Goal: Task Accomplishment & Management: Complete application form

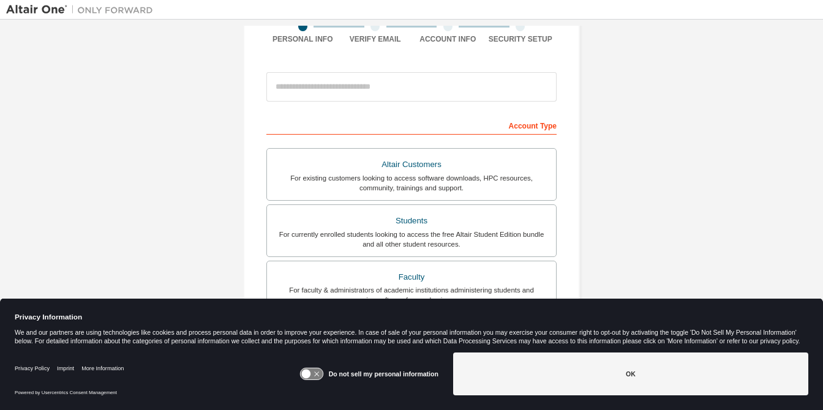
scroll to position [121, 0]
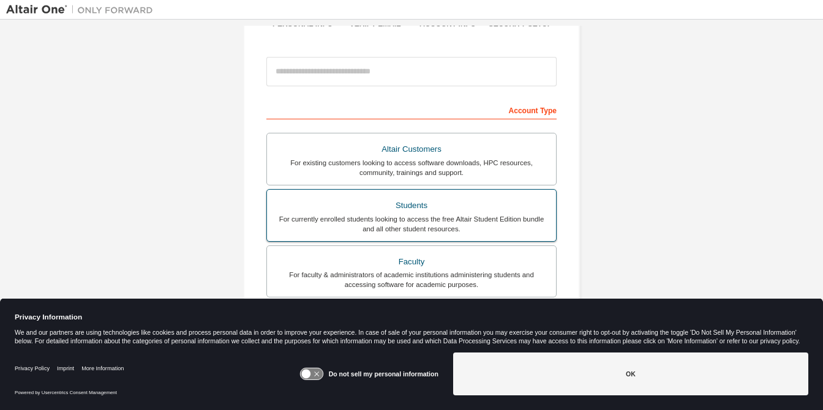
click at [471, 209] on div "Students" at bounding box center [411, 205] width 274 height 17
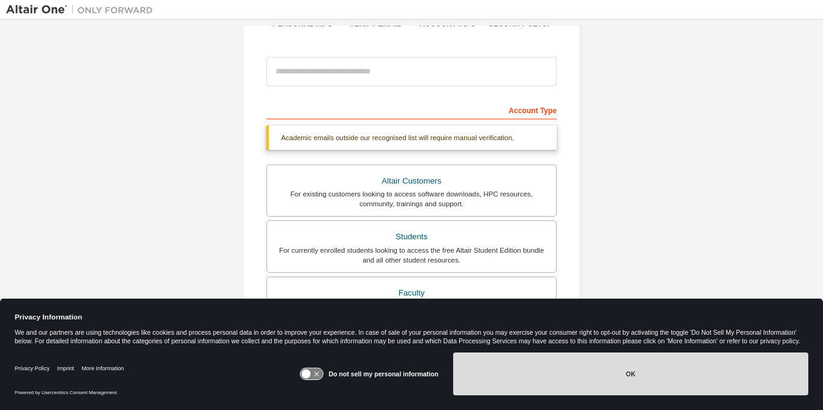
click at [618, 375] on button "OK" at bounding box center [630, 374] width 355 height 43
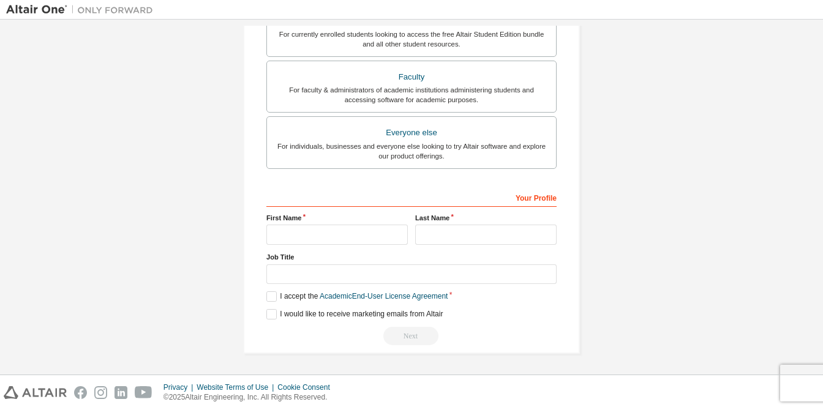
scroll to position [309, 0]
type input "**********"
type input "********"
type input "*********"
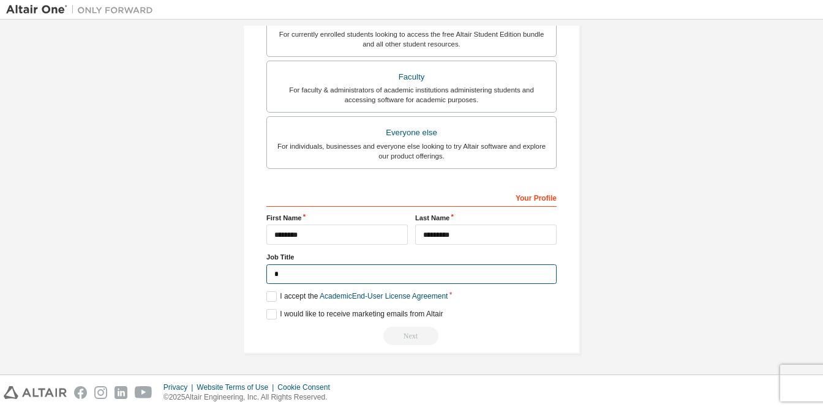
scroll to position [304, 0]
type input "*******"
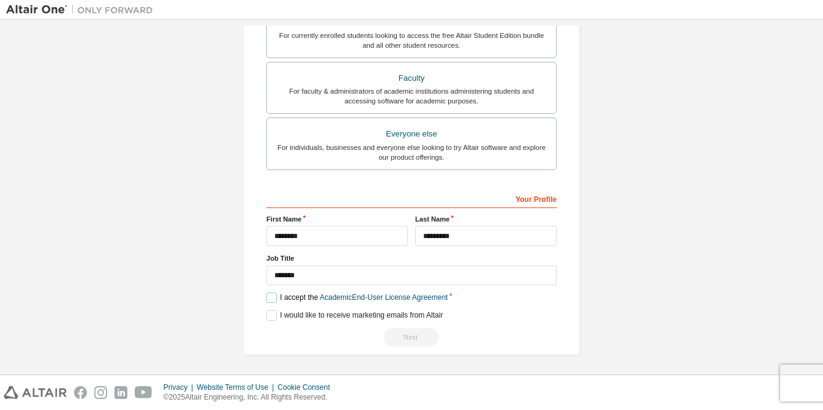
click at [270, 297] on label "I accept the Academic End-User License Agreement" at bounding box center [356, 298] width 181 height 10
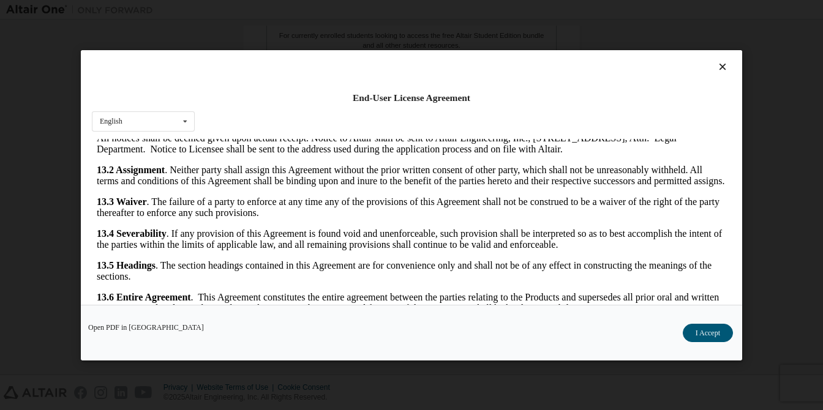
scroll to position [2022, 0]
click at [705, 335] on button "I Accept" at bounding box center [708, 333] width 50 height 18
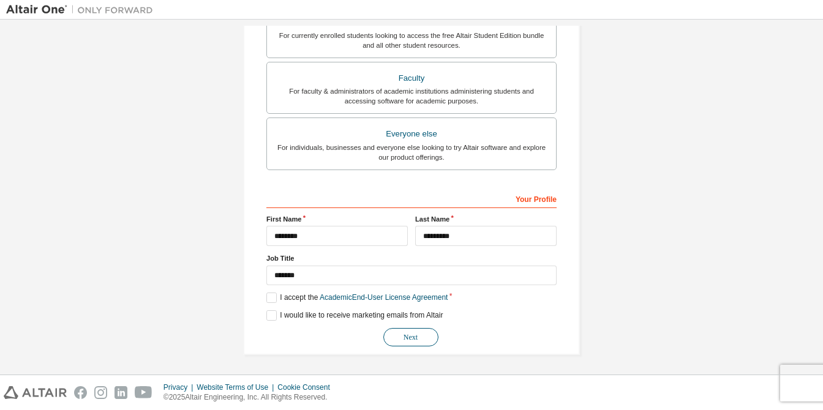
click at [413, 331] on button "Next" at bounding box center [410, 337] width 55 height 18
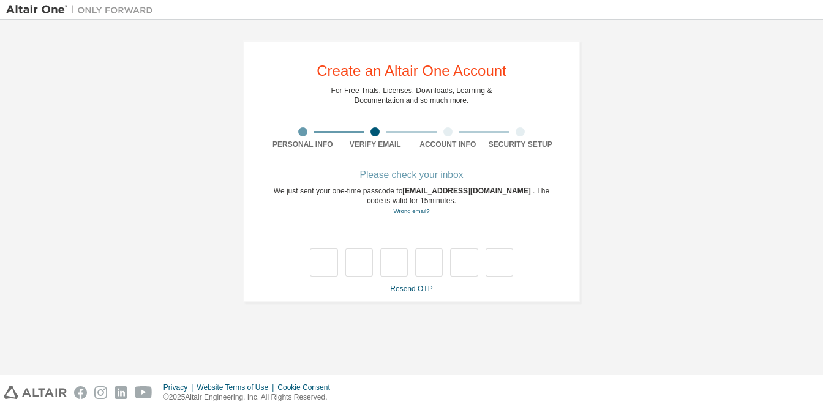
scroll to position [0, 0]
type input "*"
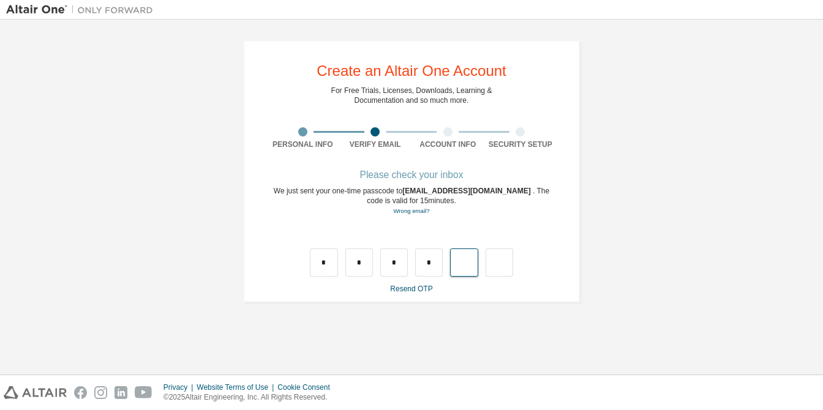
type input "*"
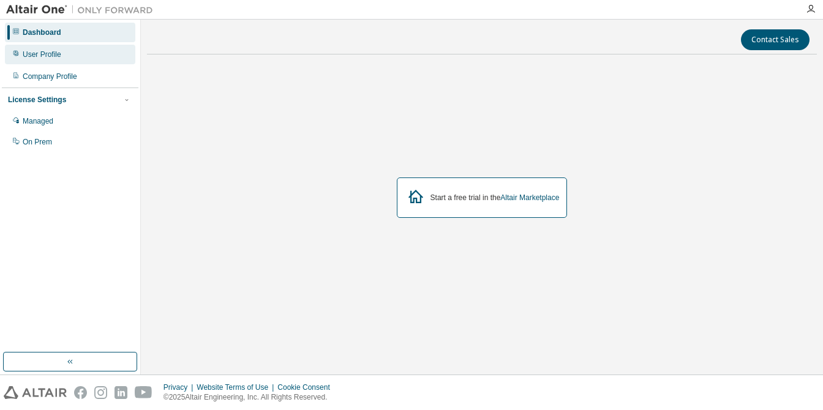
click at [57, 61] on div "User Profile" at bounding box center [70, 55] width 130 height 20
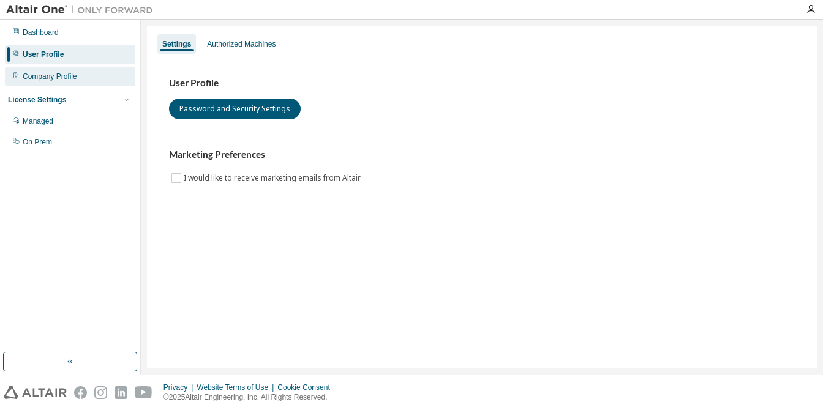
click at [58, 75] on div "Company Profile" at bounding box center [50, 77] width 54 height 10
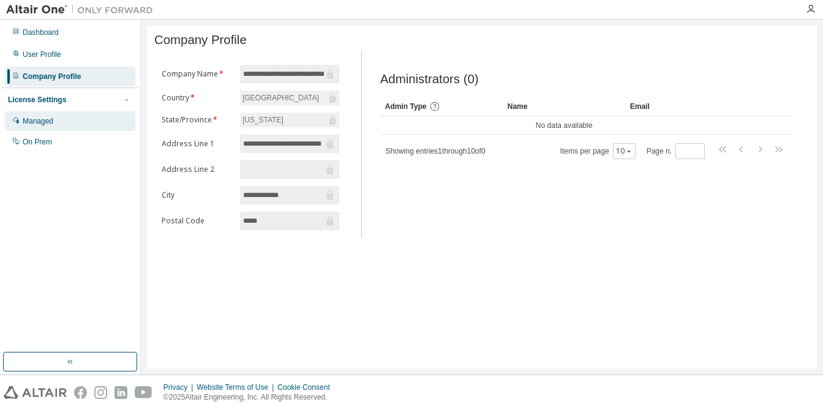
scroll to position [6, 1]
click at [36, 113] on div "Managed" at bounding box center [70, 121] width 130 height 20
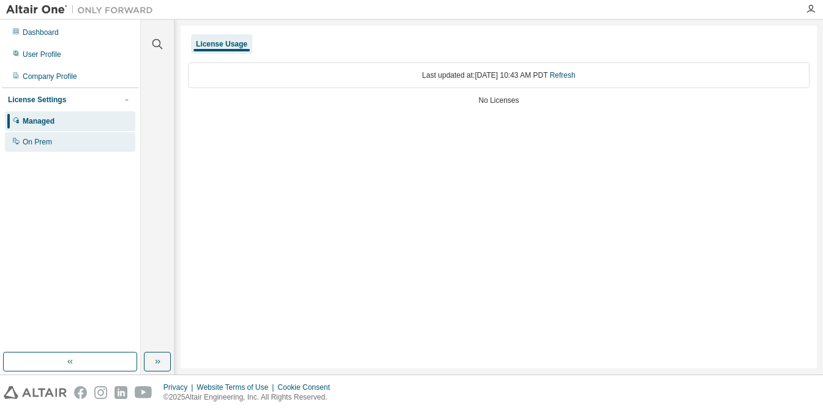
click at [47, 138] on div "On Prem" at bounding box center [37, 142] width 29 height 10
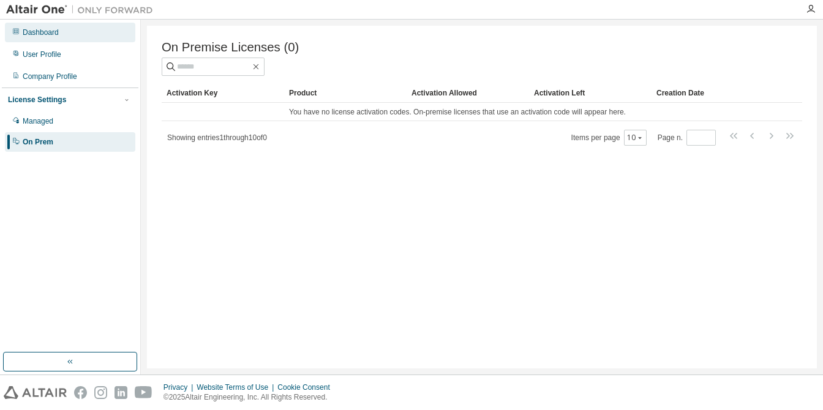
click at [42, 34] on div "Dashboard" at bounding box center [41, 33] width 36 height 10
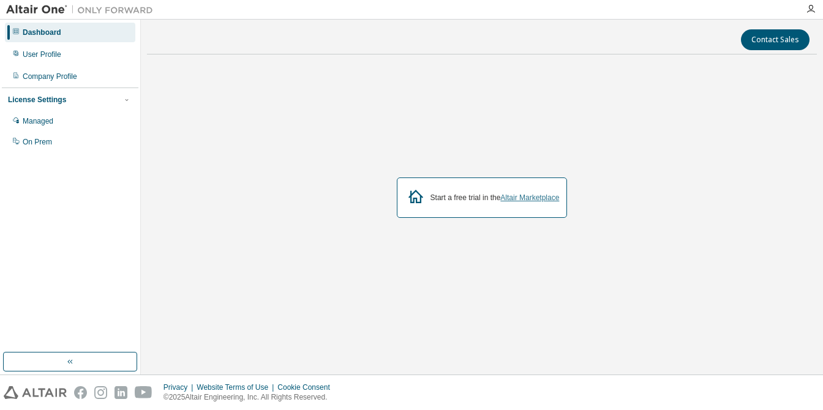
click at [553, 198] on link "Altair Marketplace" at bounding box center [529, 197] width 59 height 9
